Goal: Navigation & Orientation: Find specific page/section

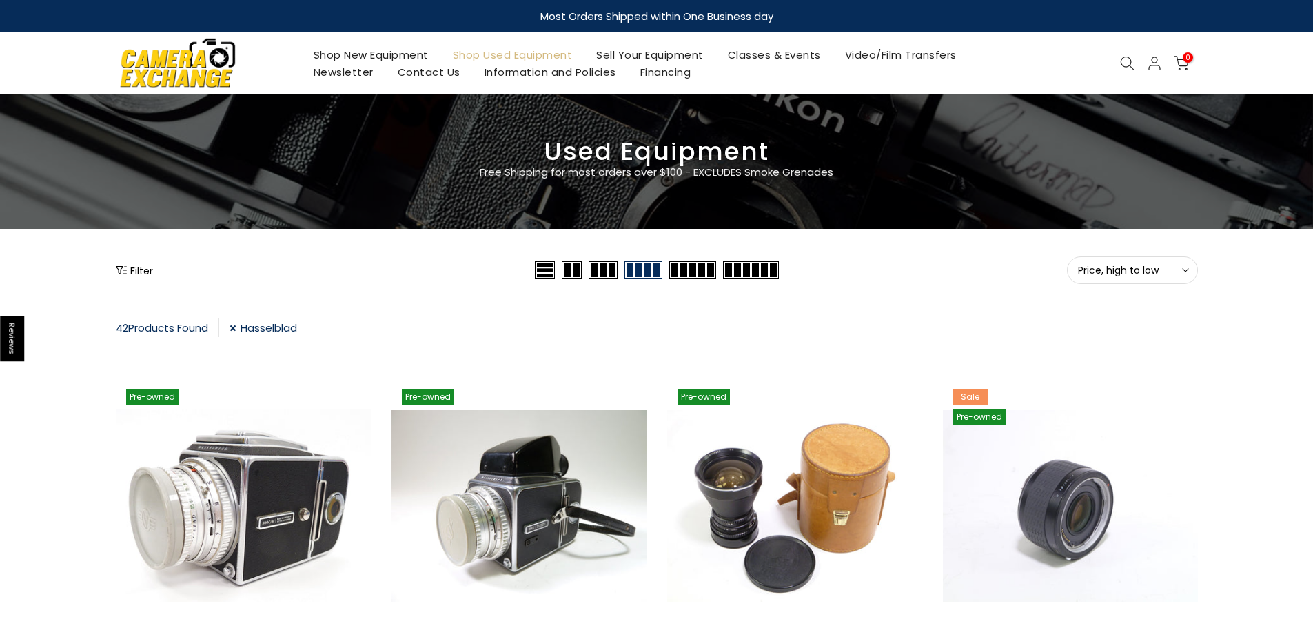
click at [215, 63] on img at bounding box center [177, 62] width 117 height 59
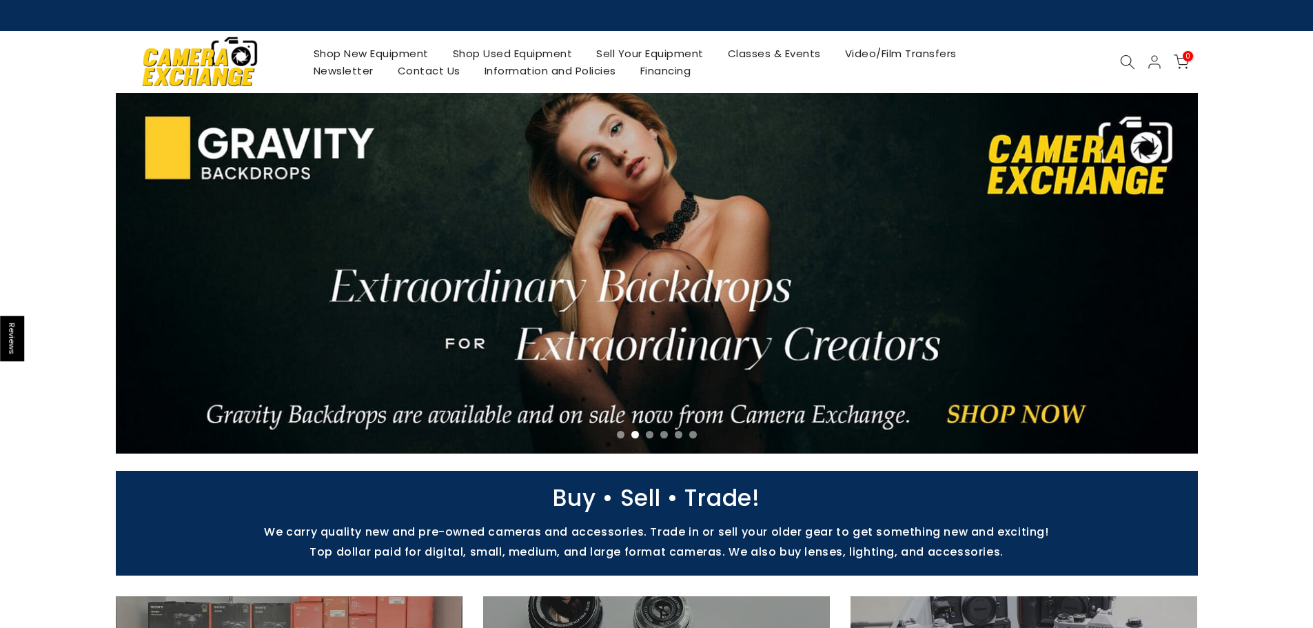
click at [618, 58] on link "Sell Your Equipment" at bounding box center [651, 53] width 132 height 17
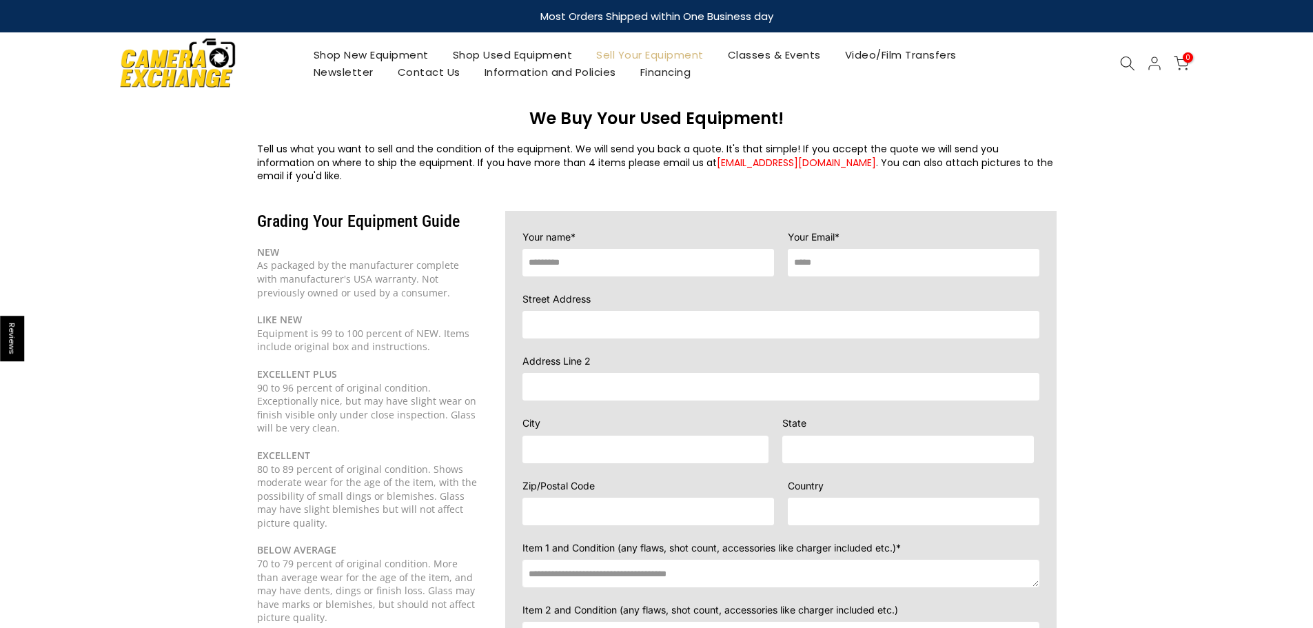
click at [513, 55] on link "Shop Used Equipment" at bounding box center [512, 54] width 144 height 17
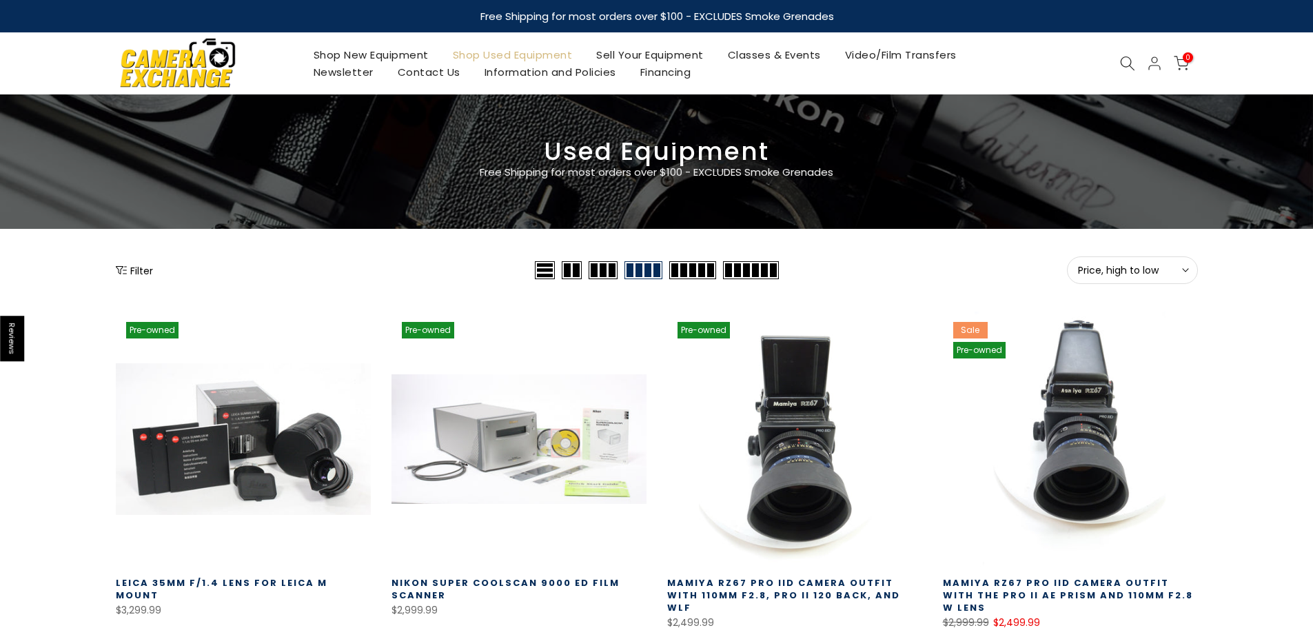
click at [399, 62] on link "Shop New Equipment" at bounding box center [370, 54] width 139 height 17
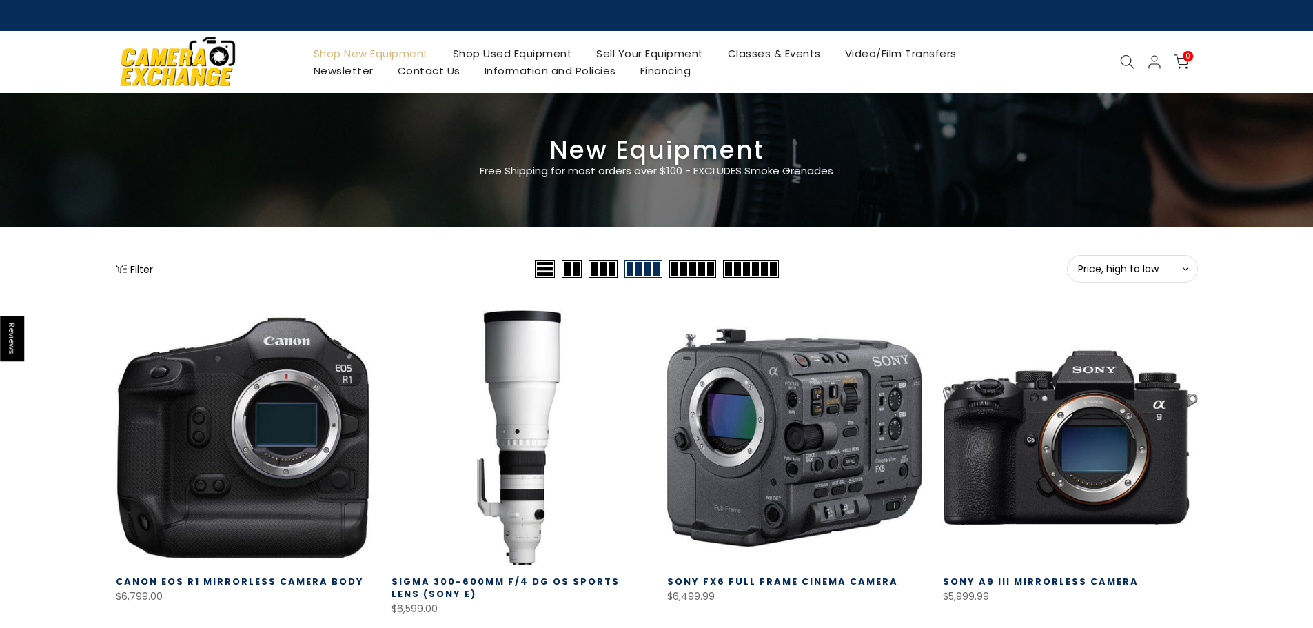
click at [133, 272] on button "Filter" at bounding box center [134, 269] width 37 height 14
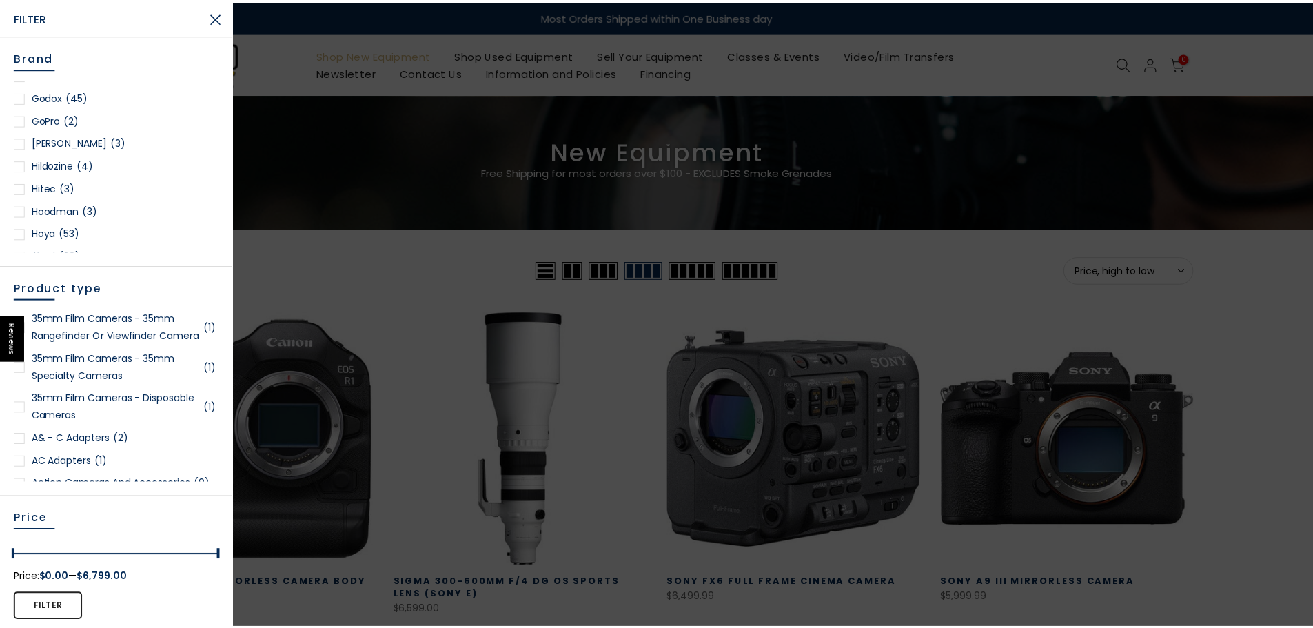
scroll to position [620, 0]
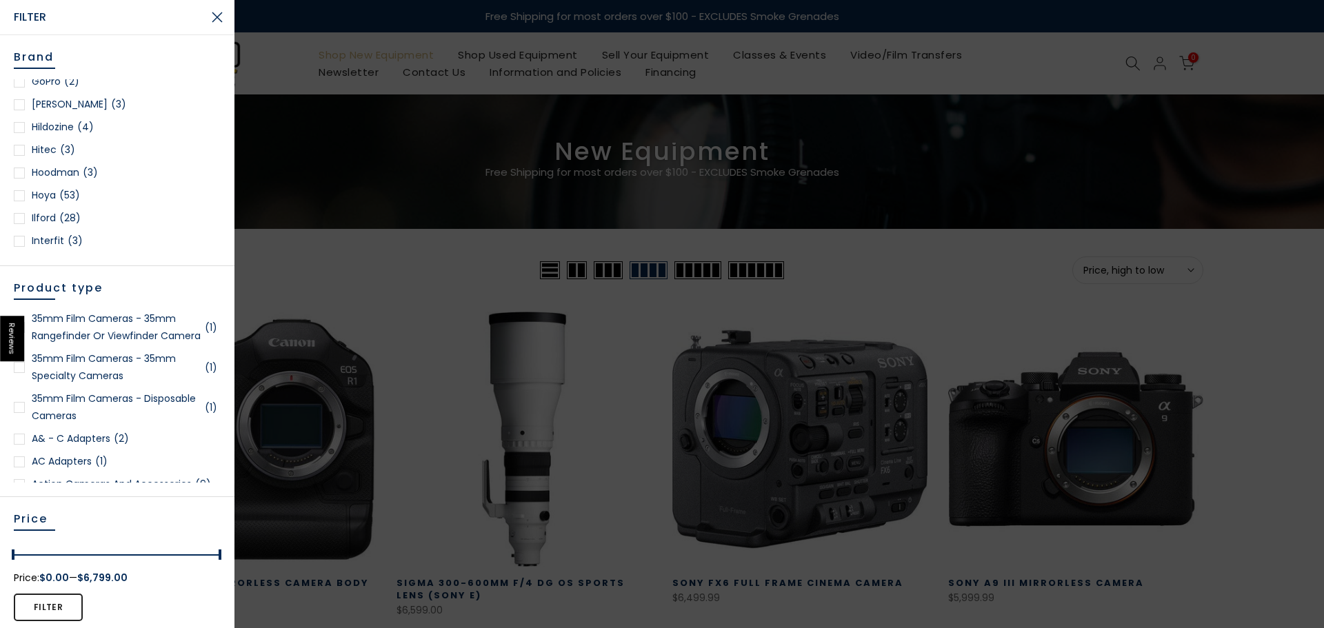
click at [376, 126] on div at bounding box center [662, 314] width 1324 height 628
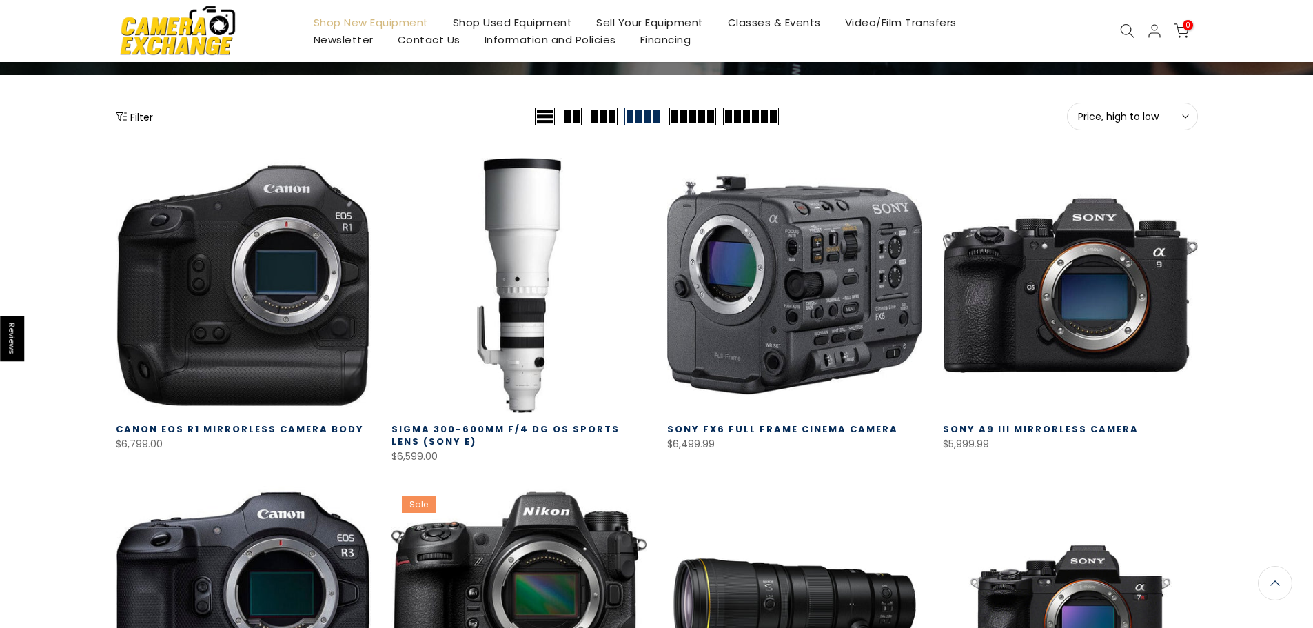
scroll to position [0, 0]
